Goal: Task Accomplishment & Management: Use online tool/utility

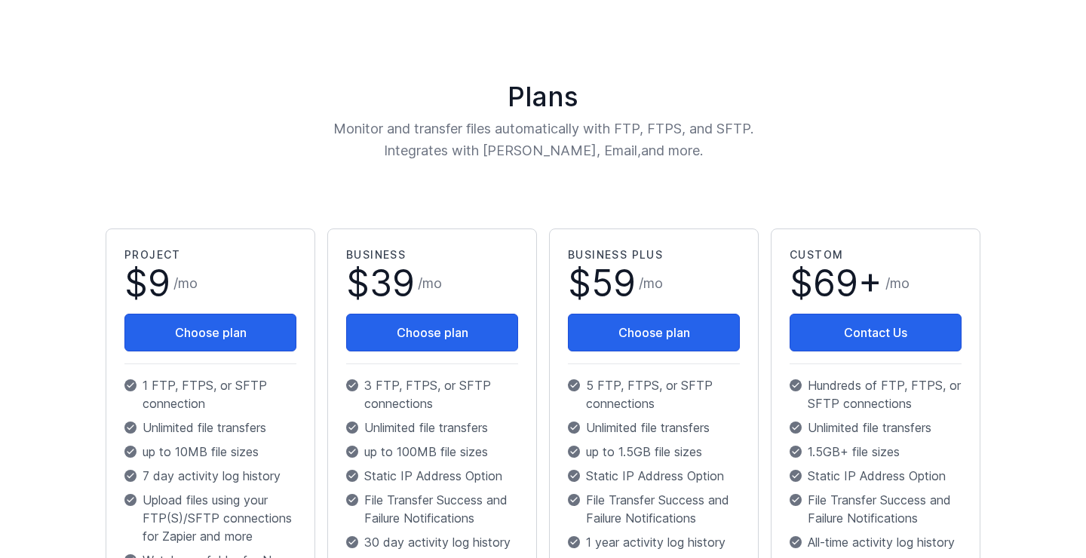
scroll to position [145, 0]
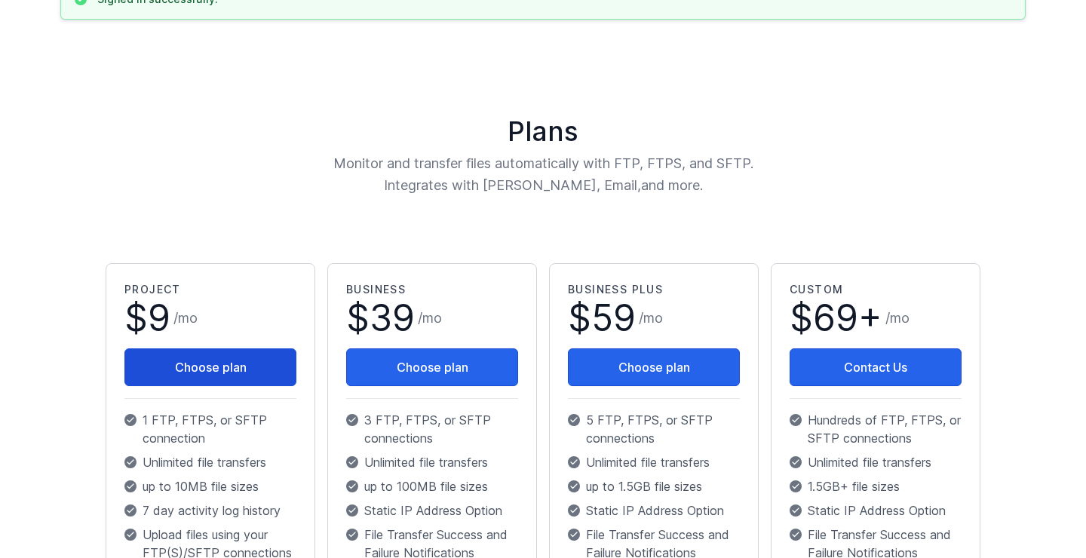
click at [238, 359] on button "Choose plan" at bounding box center [210, 367] width 172 height 38
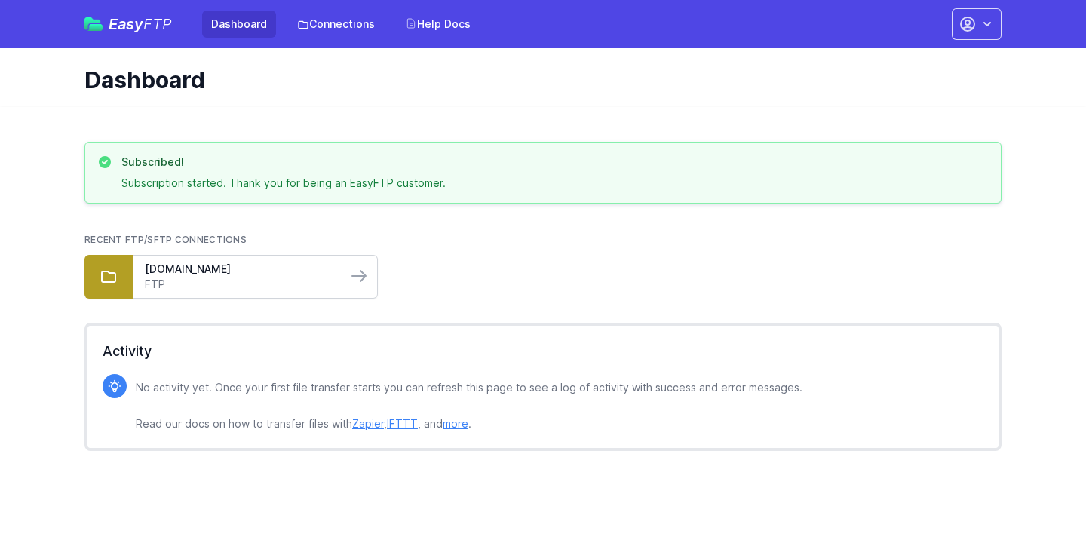
click at [237, 261] on div "u364171.your-storagebox.de FTP" at bounding box center [240, 277] width 214 height 42
click at [232, 269] on link "u364171.your-storagebox.de" at bounding box center [240, 269] width 190 height 15
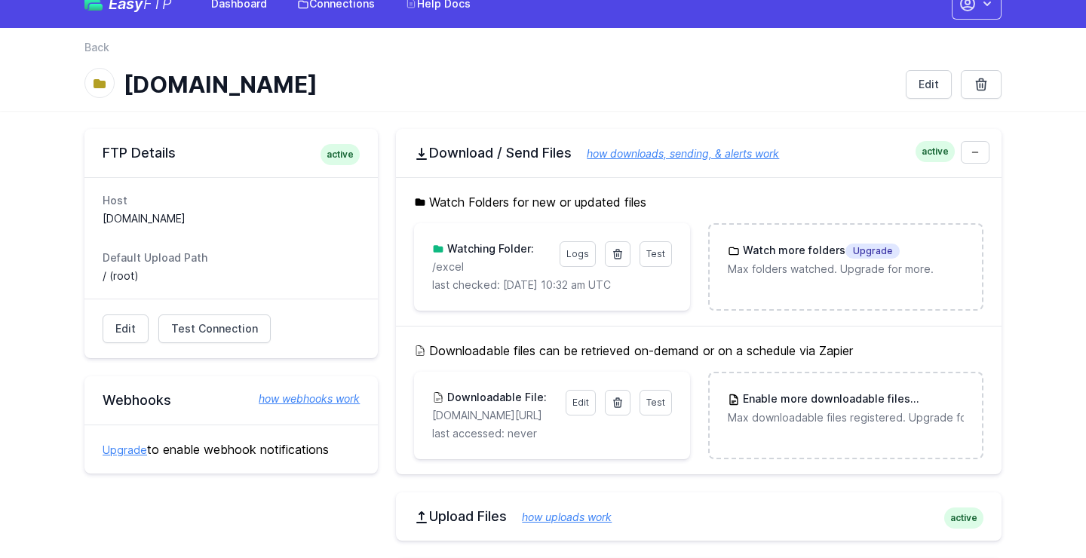
scroll to position [18, 0]
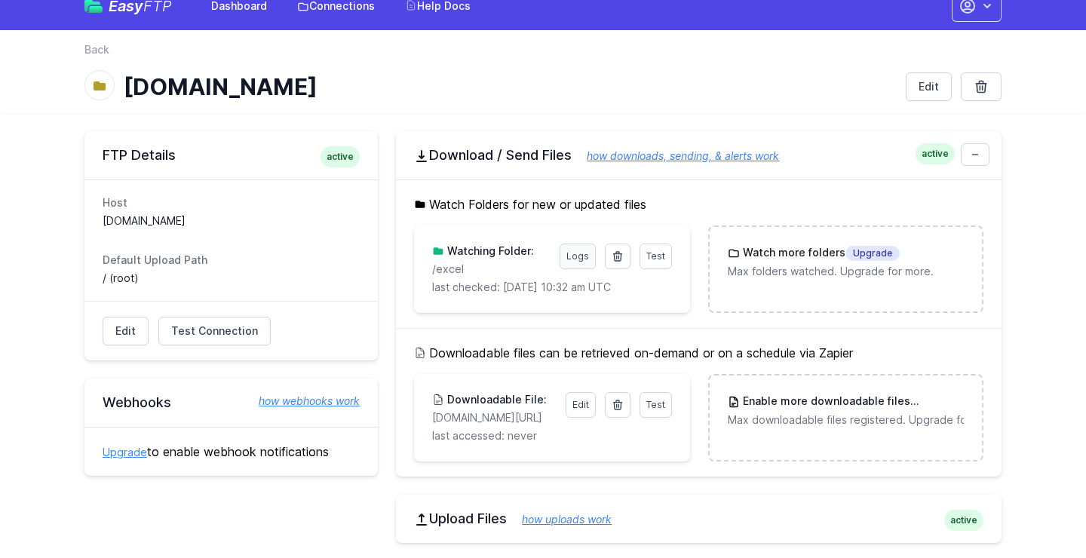
click at [572, 259] on link "Logs" at bounding box center [578, 257] width 36 height 26
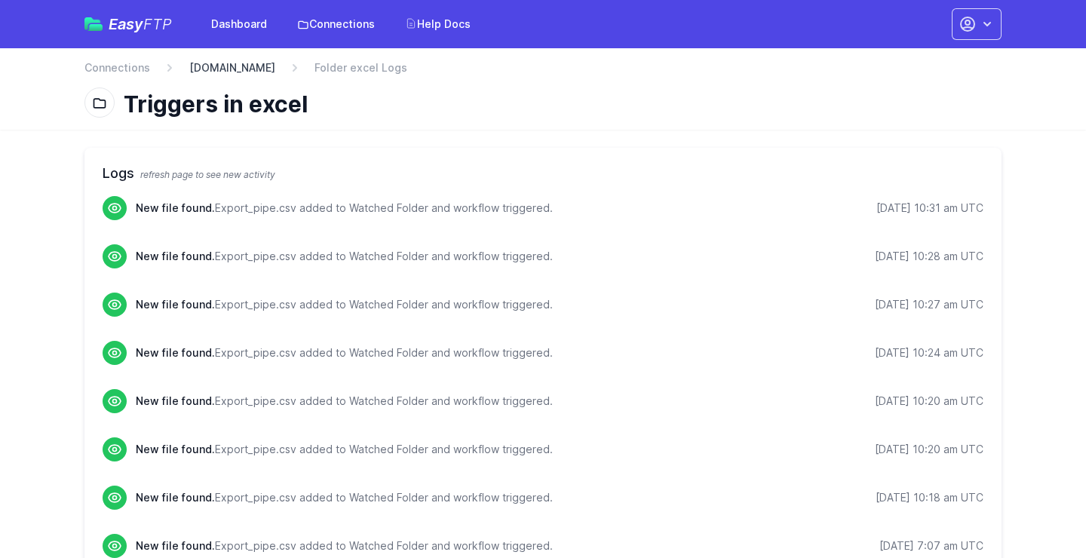
click at [229, 69] on link "[DOMAIN_NAME]" at bounding box center [232, 67] width 86 height 15
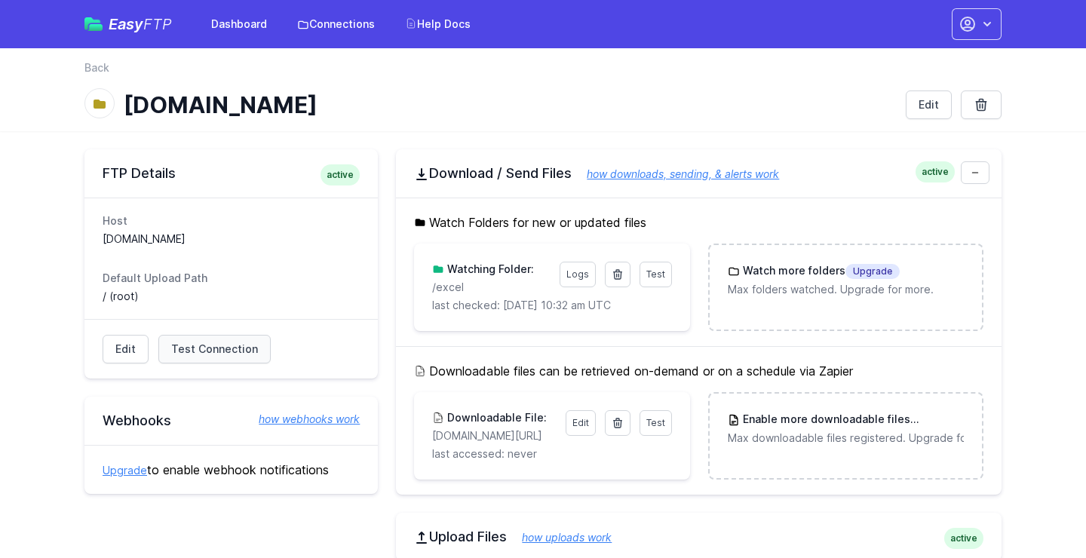
click at [228, 343] on span "Test Connection" at bounding box center [214, 349] width 87 height 15
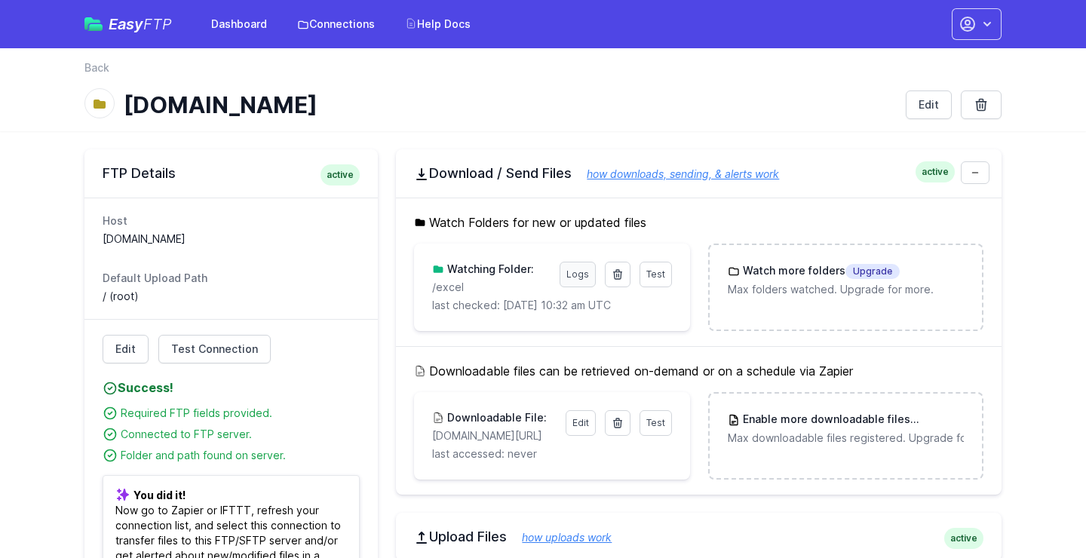
click at [575, 282] on link "Logs" at bounding box center [578, 275] width 36 height 26
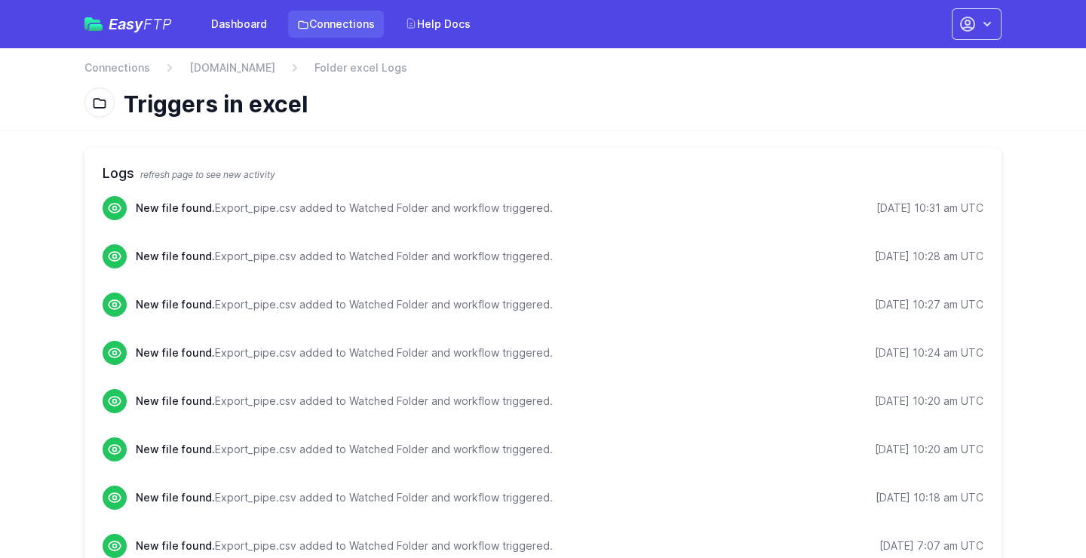
click at [317, 20] on link "Connections" at bounding box center [336, 24] width 96 height 27
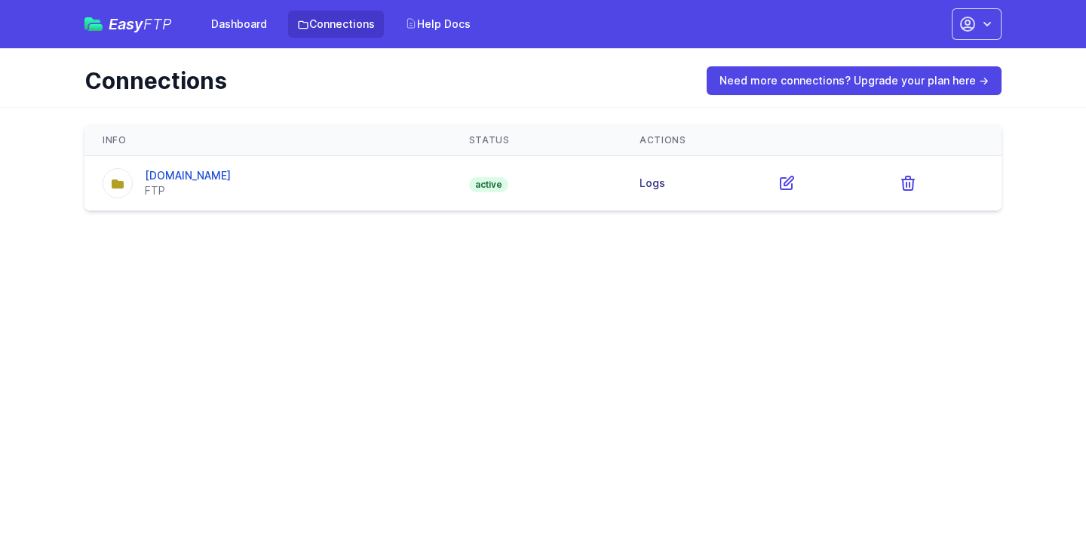
click at [665, 188] on link "Logs" at bounding box center [653, 182] width 26 height 13
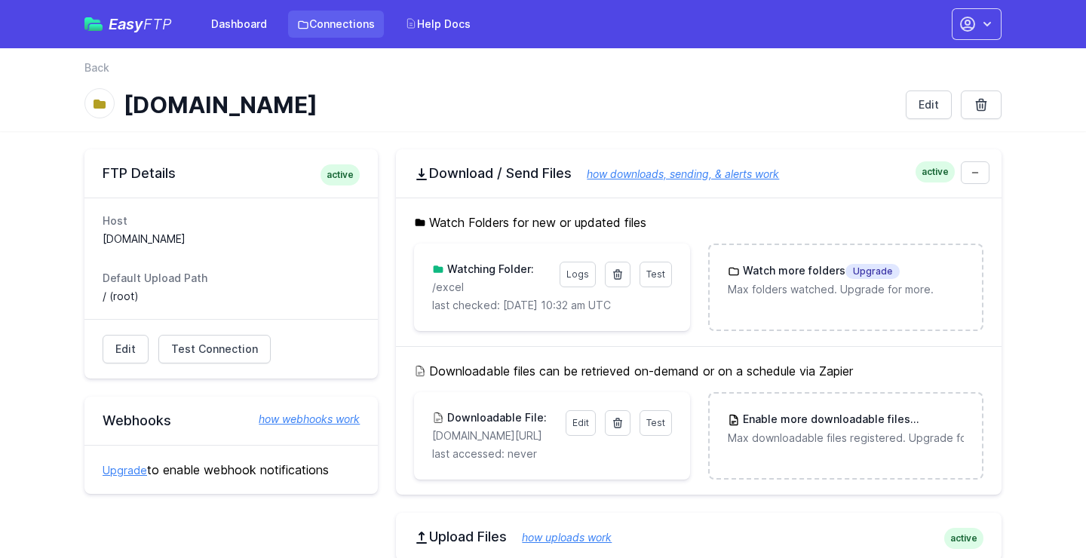
click at [351, 18] on link "Connections" at bounding box center [336, 24] width 96 height 27
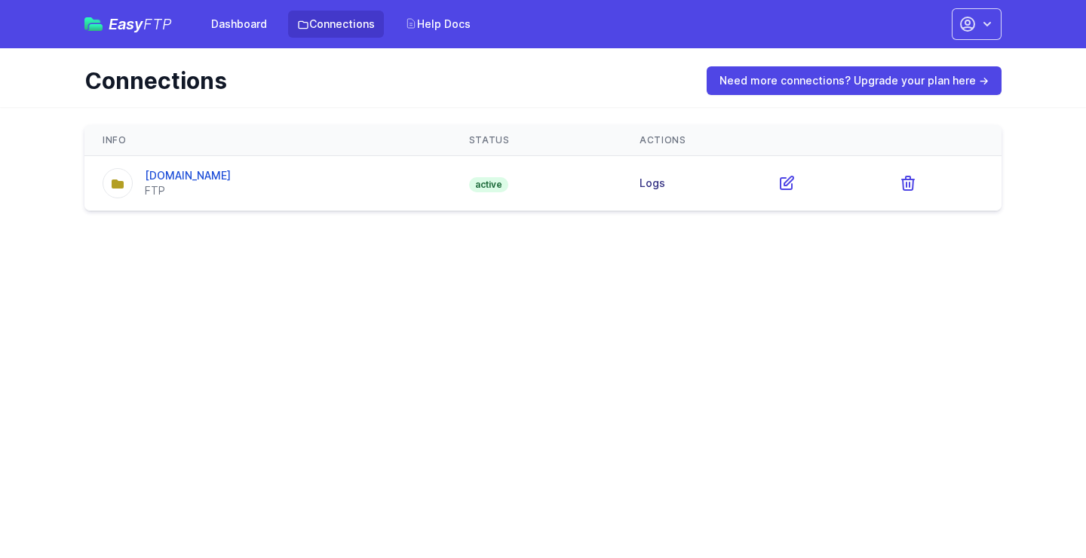
click at [665, 183] on link "Logs" at bounding box center [653, 182] width 26 height 13
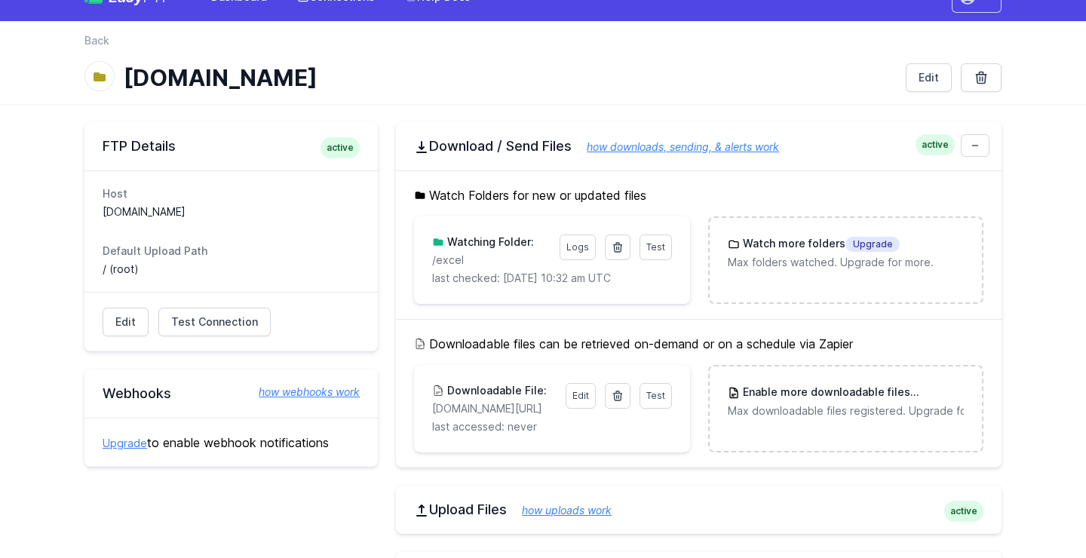
scroll to position [43, 0]
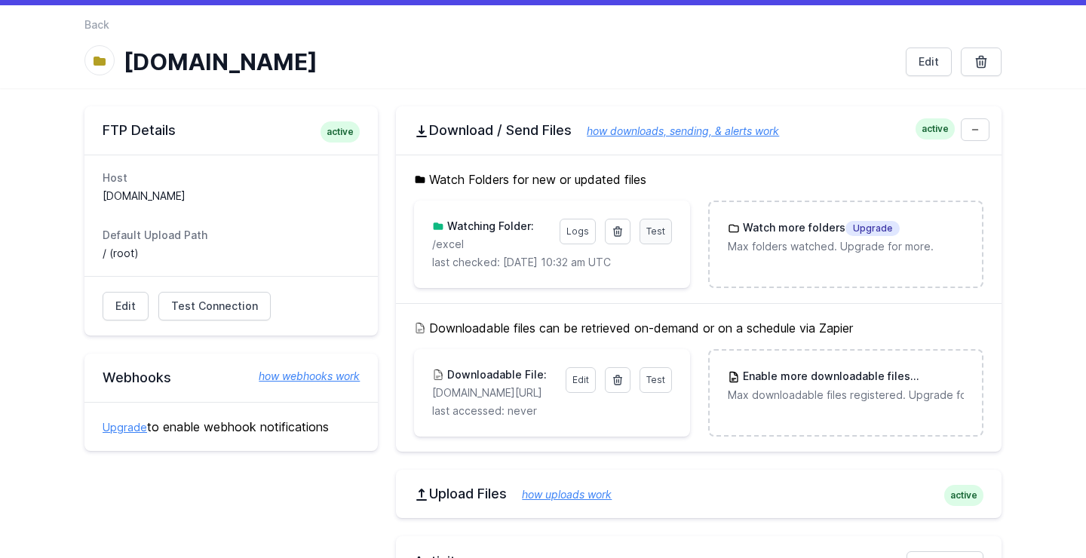
click at [664, 233] on span "Test" at bounding box center [655, 230] width 19 height 11
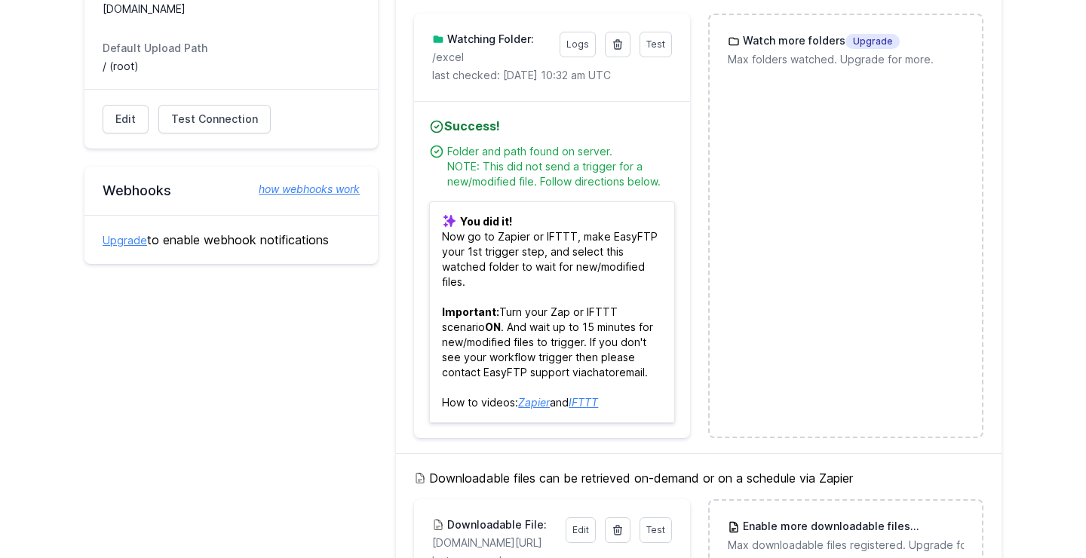
scroll to position [233, 0]
